Goal: Information Seeking & Learning: Learn about a topic

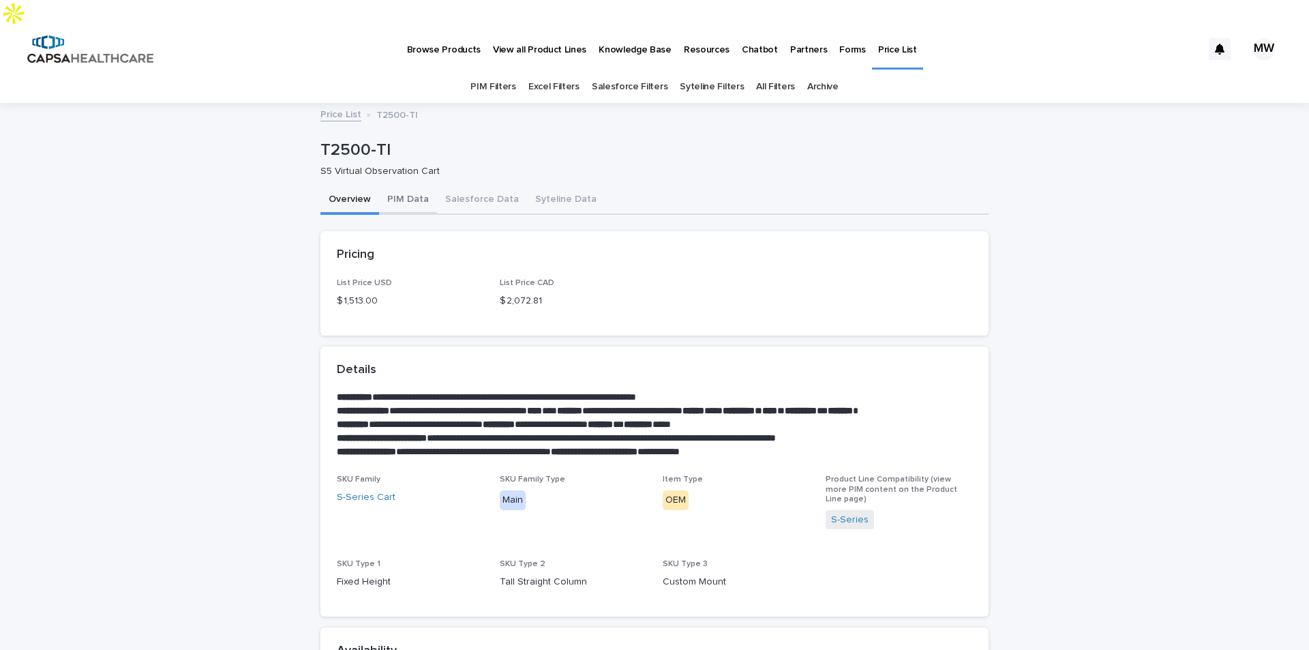
click at [399, 186] on button "PIM Data" at bounding box center [408, 200] width 58 height 29
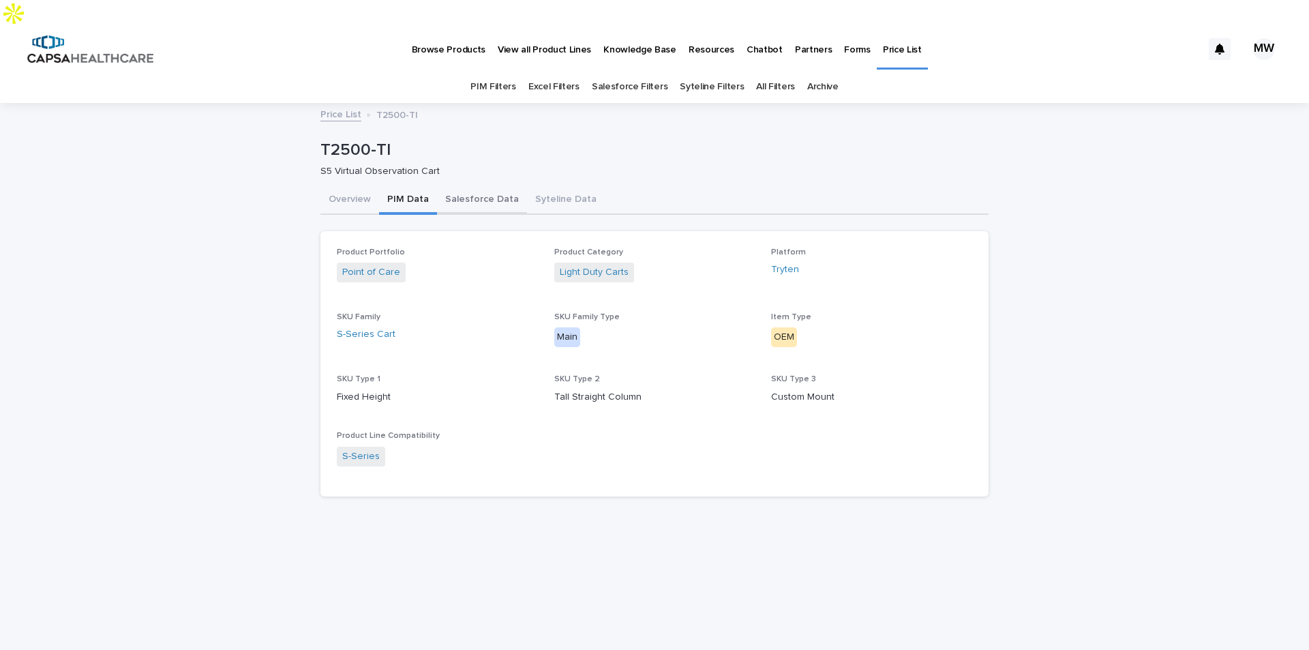
click at [456, 186] on button "Salesforce Data" at bounding box center [482, 200] width 90 height 29
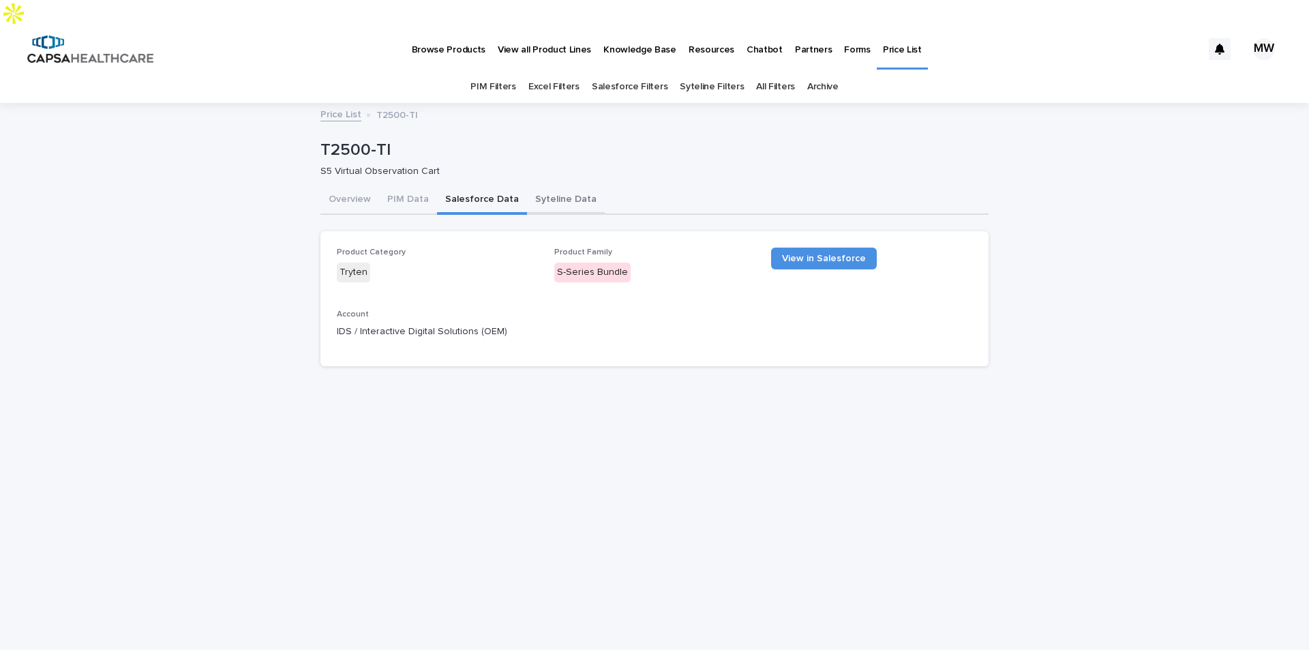
click at [551, 186] on button "Syteline Data" at bounding box center [566, 200] width 78 height 29
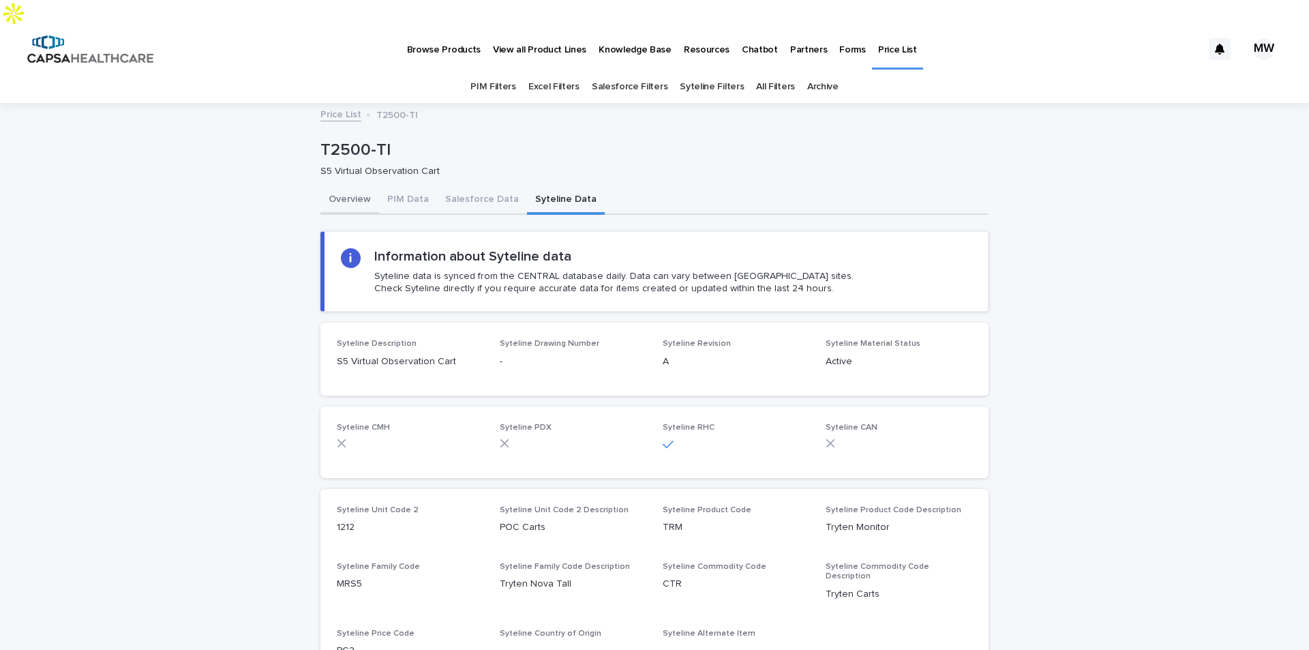
click at [350, 186] on button "Overview" at bounding box center [349, 200] width 59 height 29
